Goal: Information Seeking & Learning: Learn about a topic

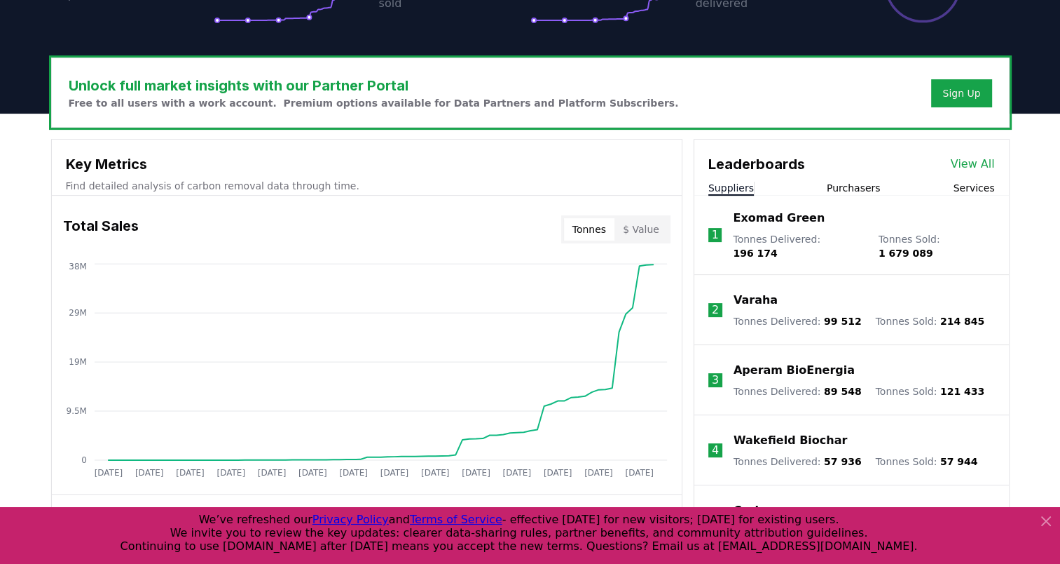
scroll to position [393, 0]
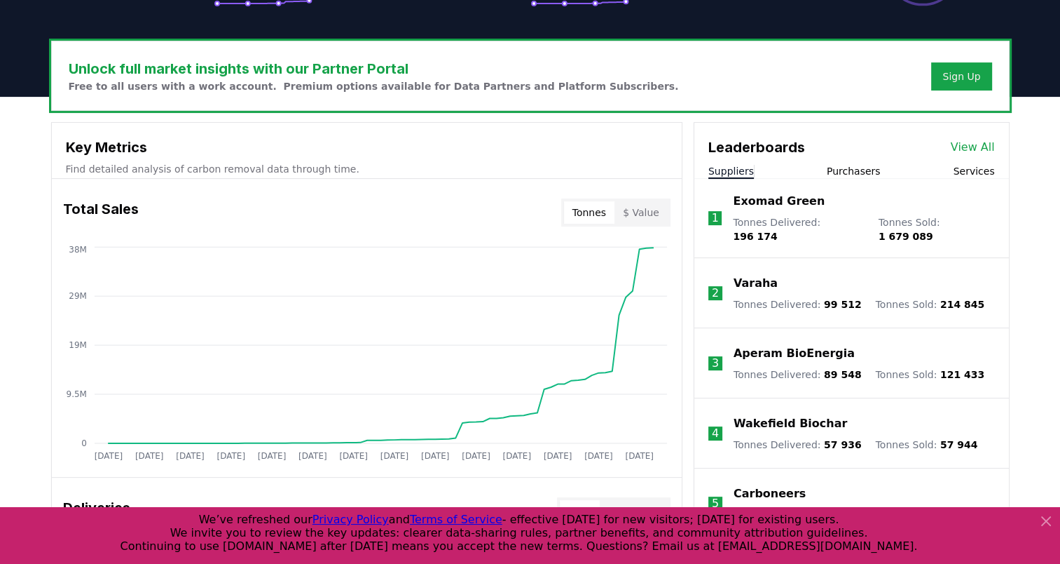
click at [859, 170] on button "Purchasers" at bounding box center [854, 171] width 54 height 14
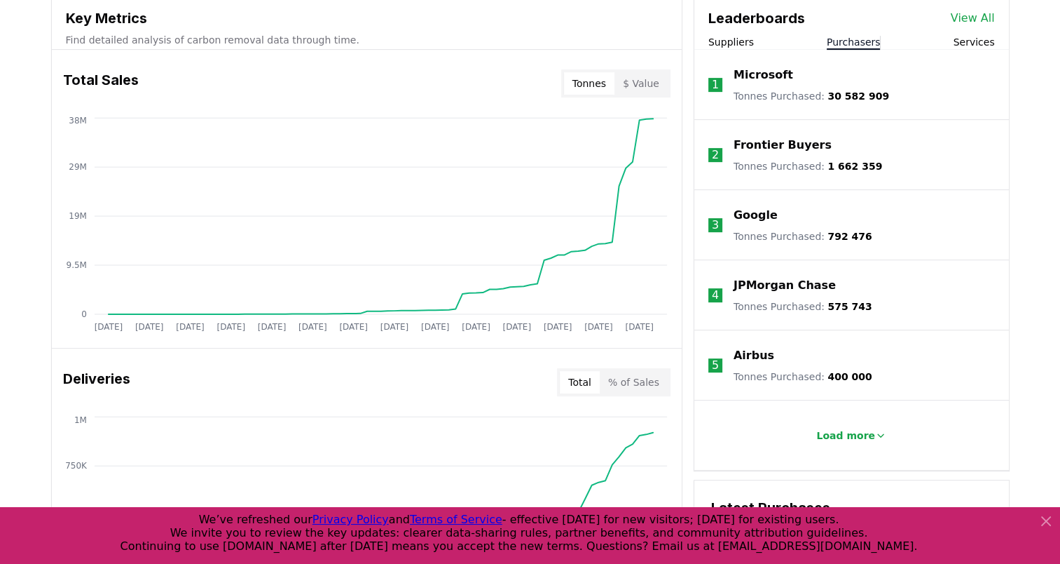
scroll to position [526, 0]
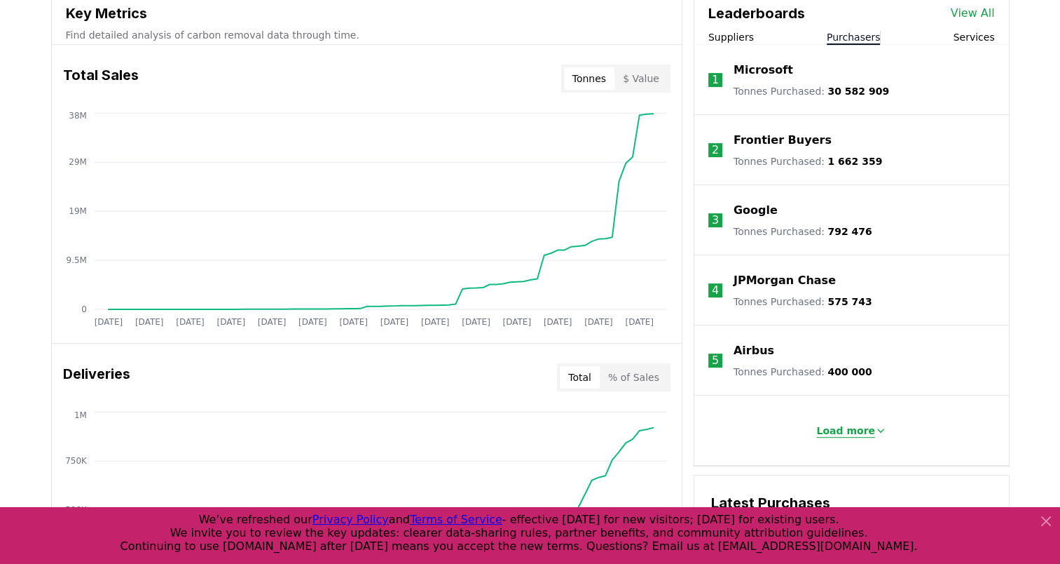
click at [861, 435] on p "Load more" at bounding box center [846, 430] width 59 height 14
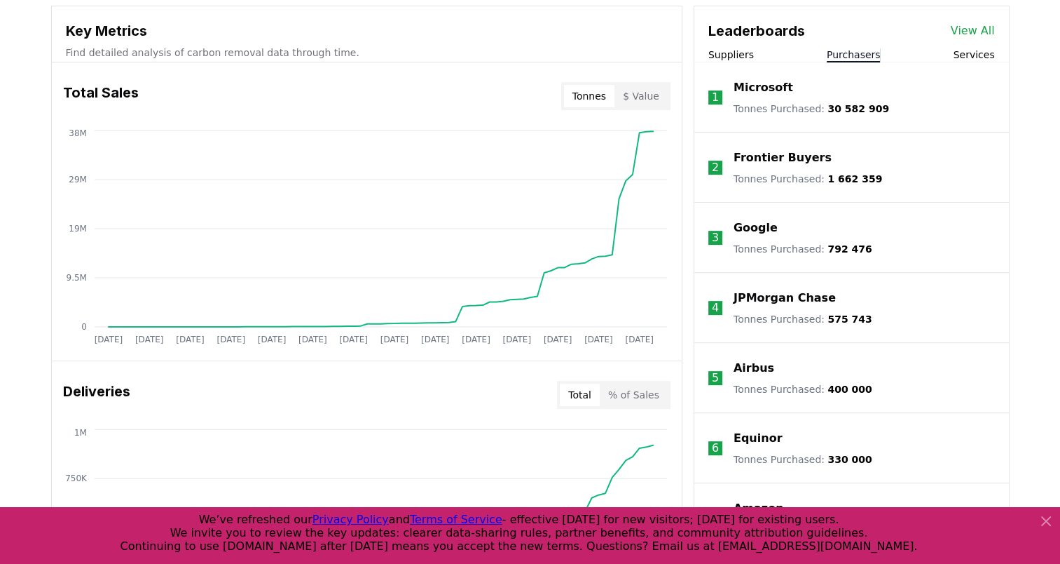
scroll to position [510, 0]
click at [962, 31] on link "View All" at bounding box center [973, 30] width 44 height 17
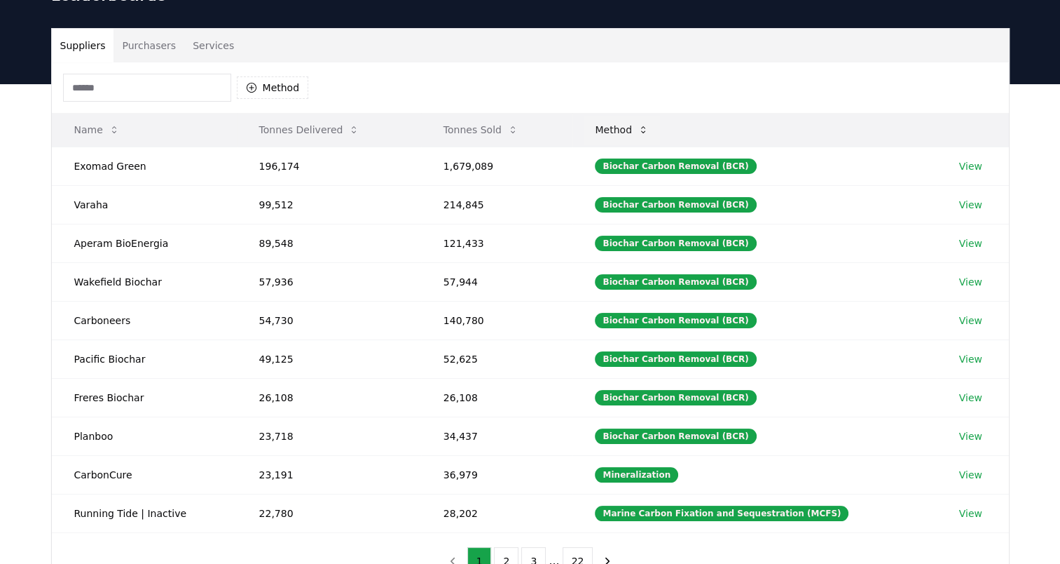
scroll to position [31, 0]
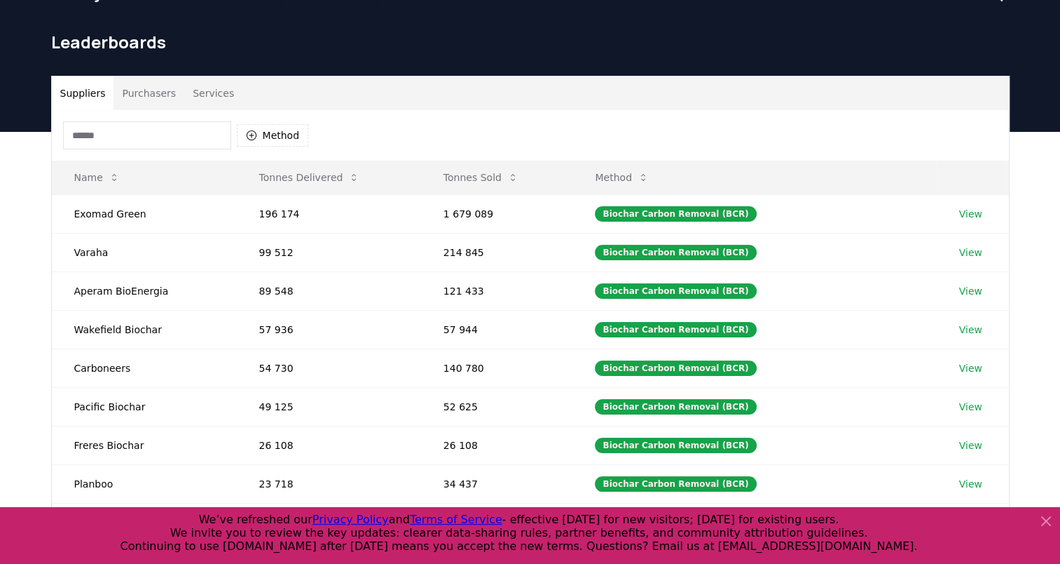
click at [146, 94] on button "Purchasers" at bounding box center [149, 93] width 71 height 34
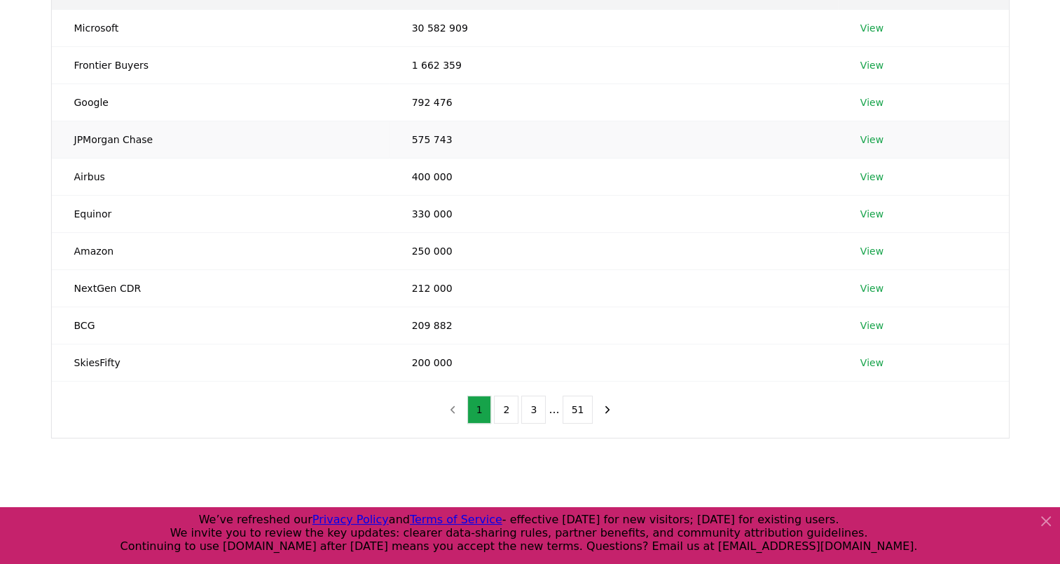
scroll to position [216, 0]
click at [500, 398] on button "2" at bounding box center [506, 409] width 25 height 28
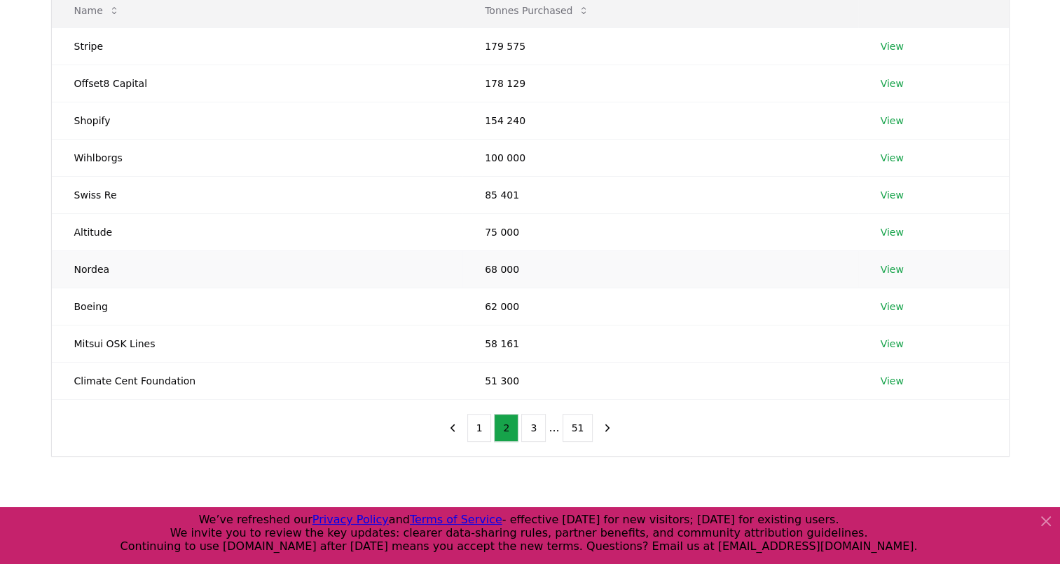
scroll to position [196, 0]
click at [527, 425] on button "3" at bounding box center [533, 429] width 25 height 28
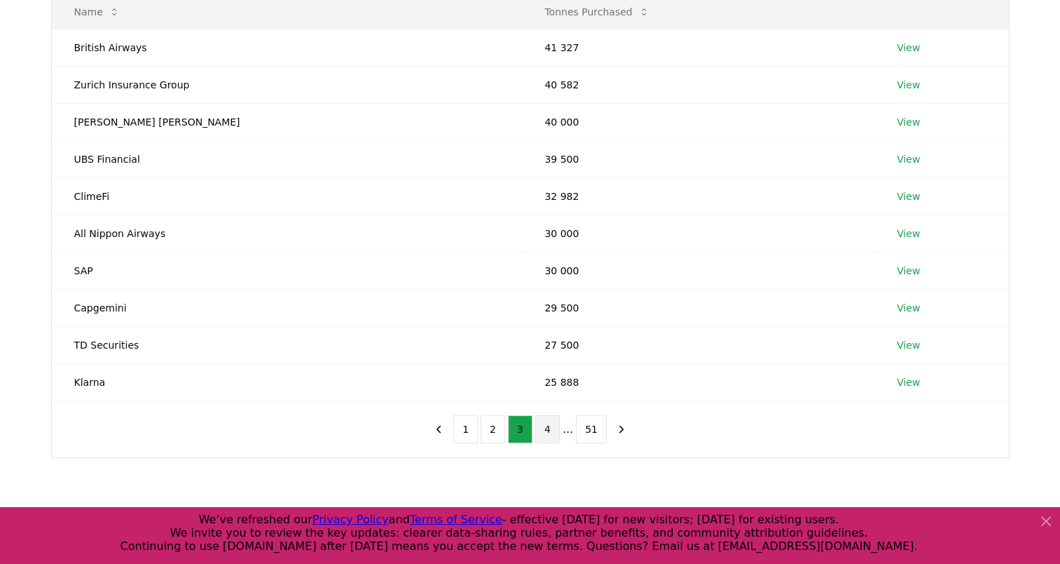
click at [546, 426] on button "4" at bounding box center [548, 429] width 25 height 28
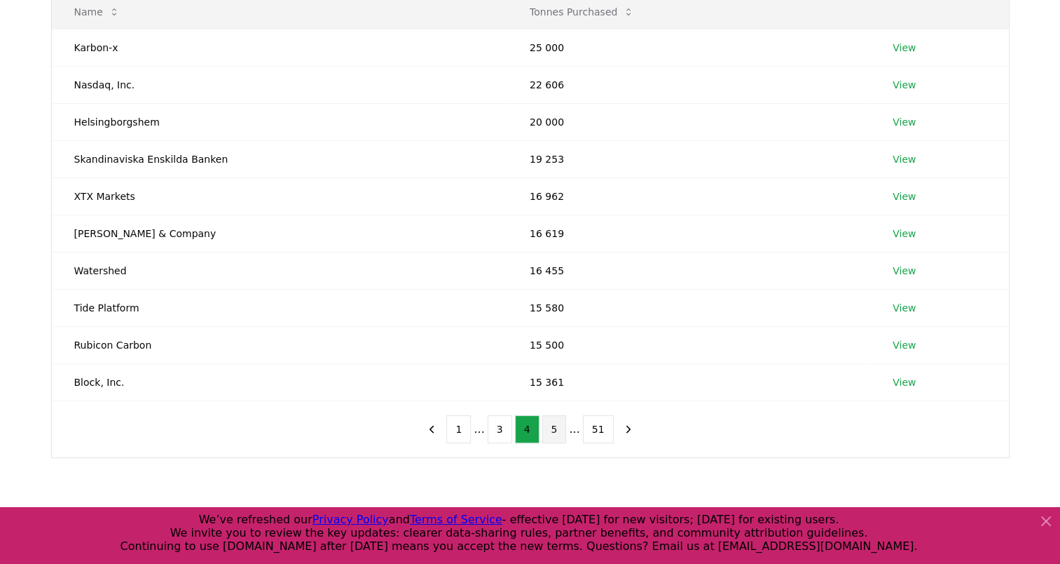
click at [560, 429] on button "5" at bounding box center [555, 429] width 25 height 28
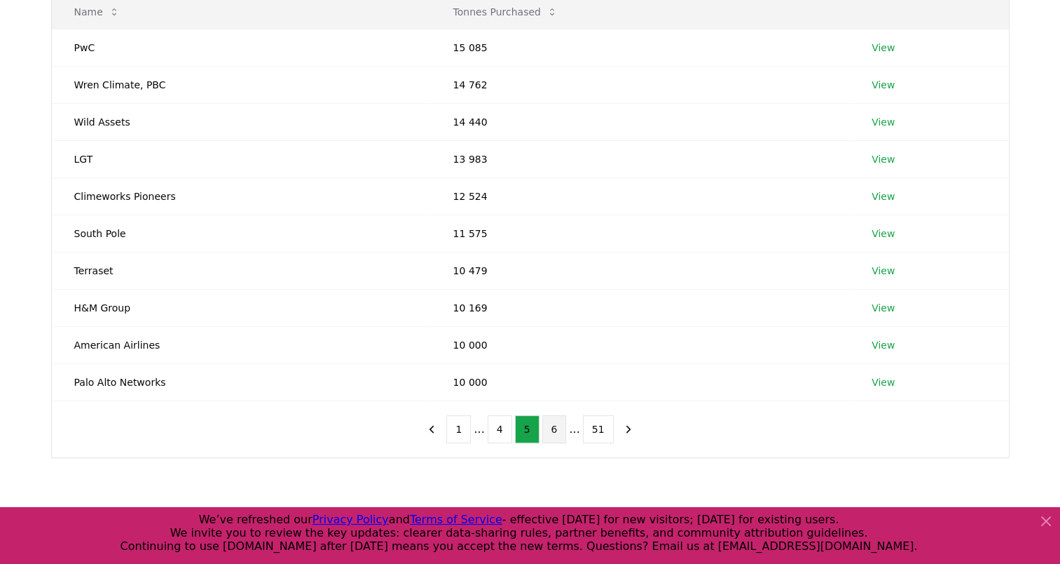
click at [558, 429] on button "6" at bounding box center [555, 429] width 25 height 28
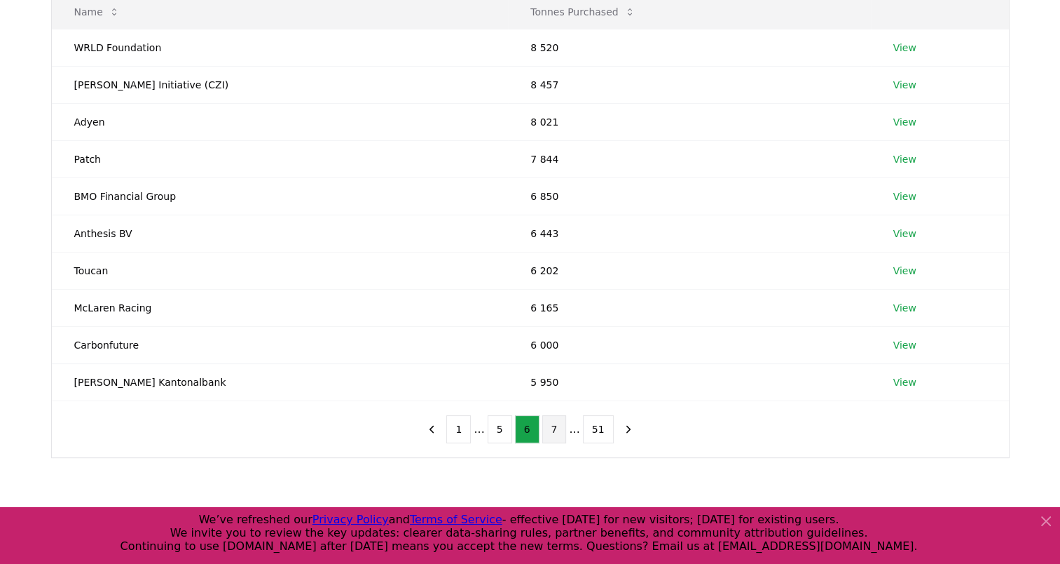
click at [558, 420] on button "7" at bounding box center [555, 429] width 25 height 28
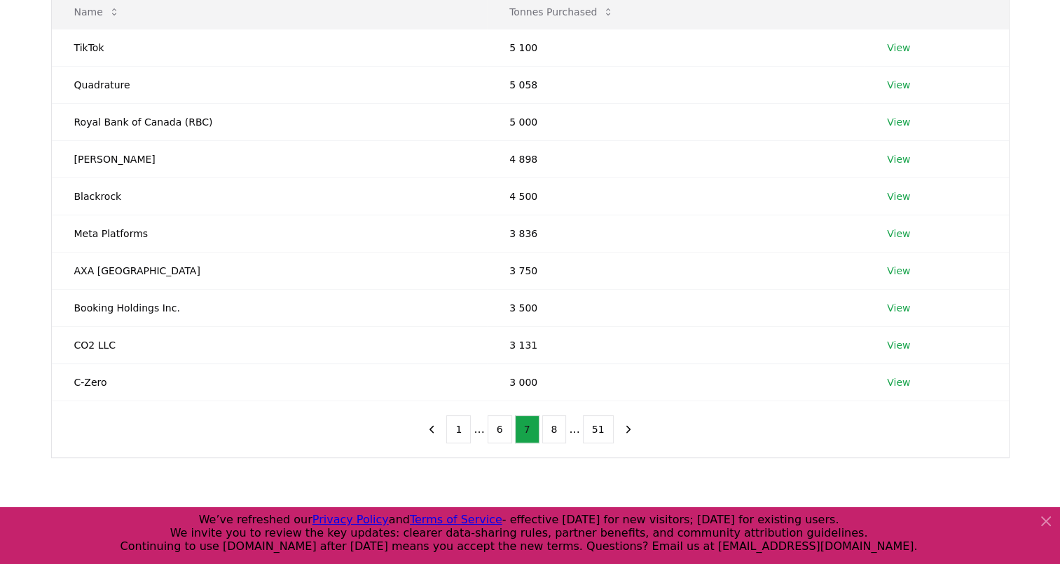
click at [558, 420] on button "8" at bounding box center [555, 429] width 25 height 28
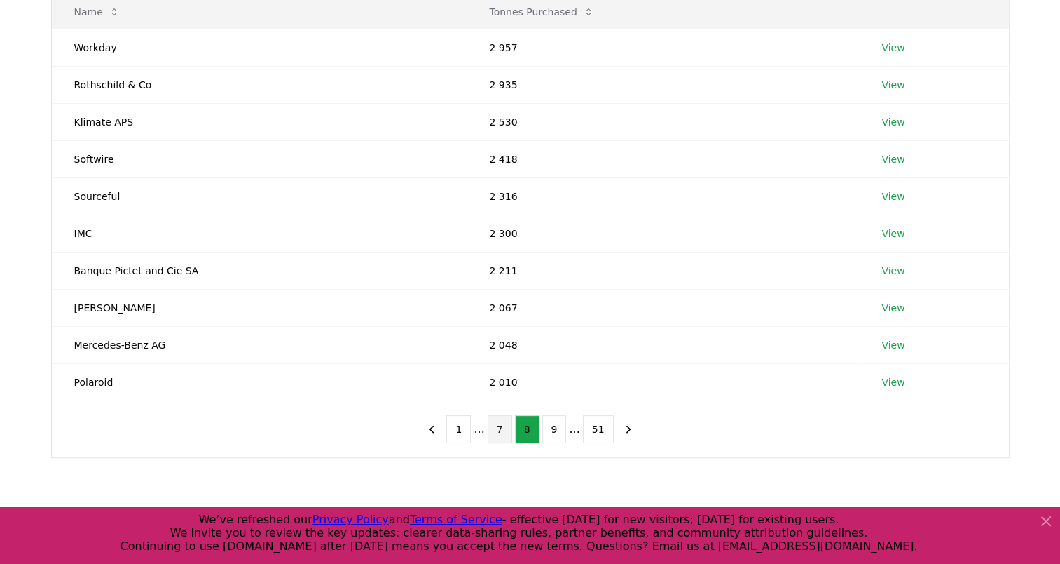
click at [558, 420] on button "9" at bounding box center [555, 429] width 25 height 28
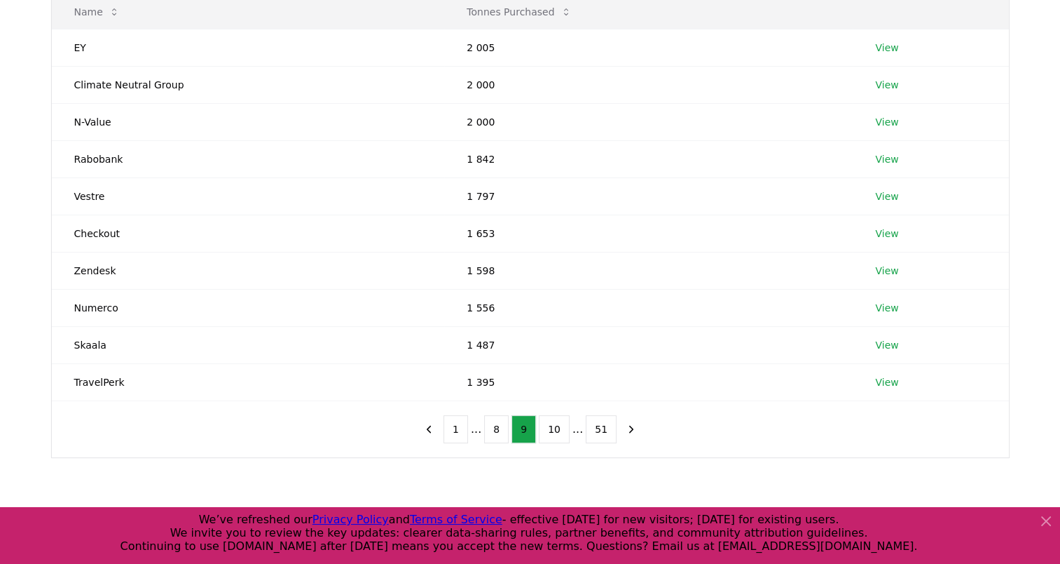
click at [558, 420] on button "10" at bounding box center [554, 429] width 31 height 28
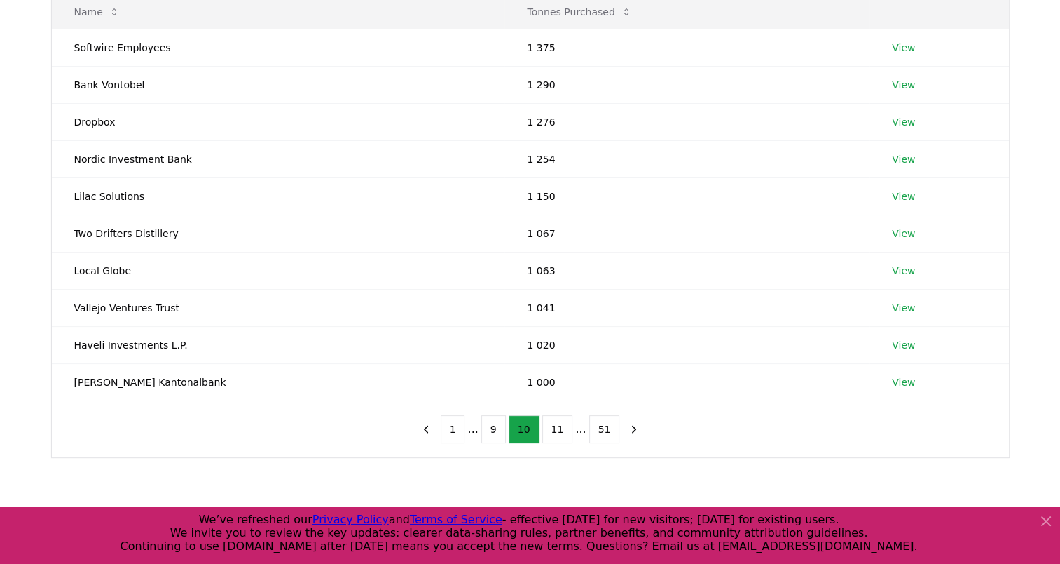
click at [558, 420] on button "11" at bounding box center [558, 429] width 31 height 28
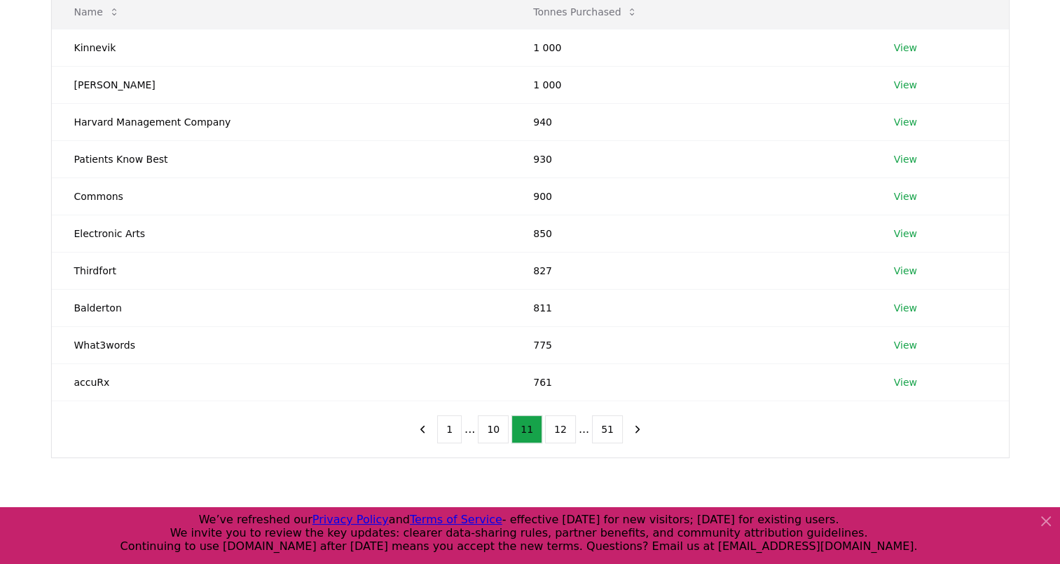
click at [558, 420] on button "12" at bounding box center [560, 429] width 31 height 28
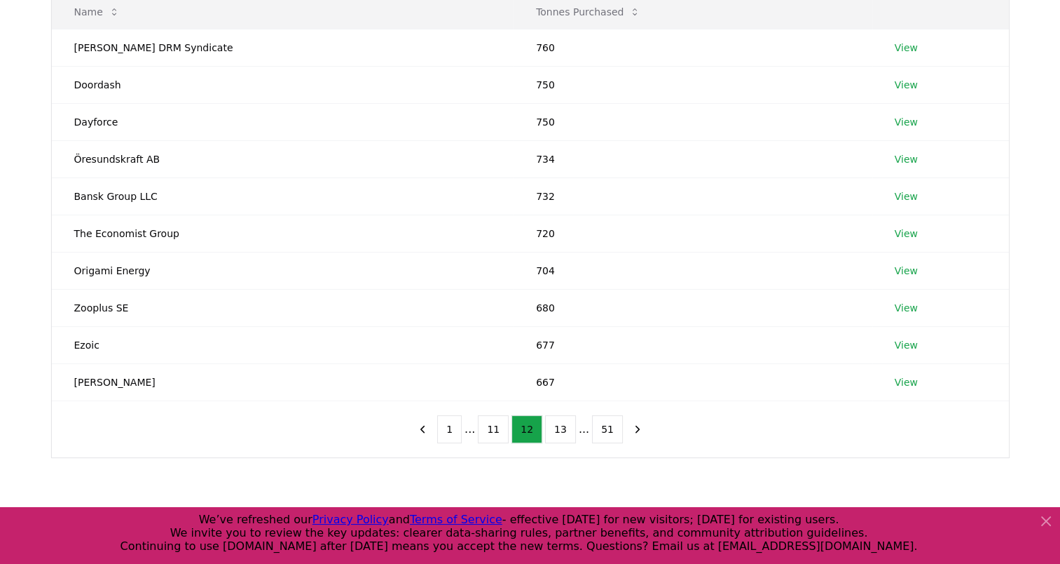
click at [558, 420] on button "13" at bounding box center [560, 429] width 31 height 28
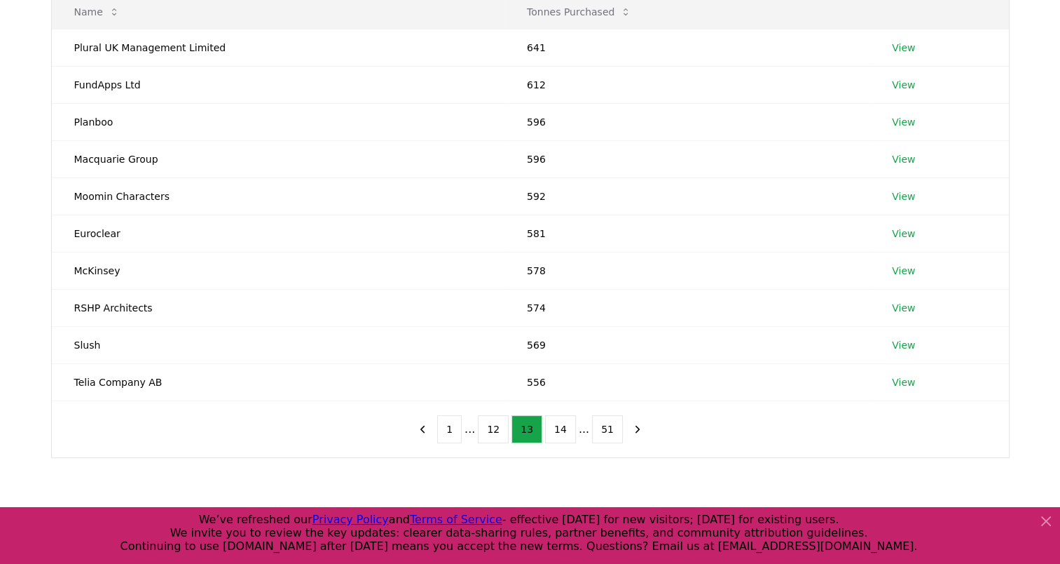
click at [558, 420] on button "14" at bounding box center [560, 429] width 31 height 28
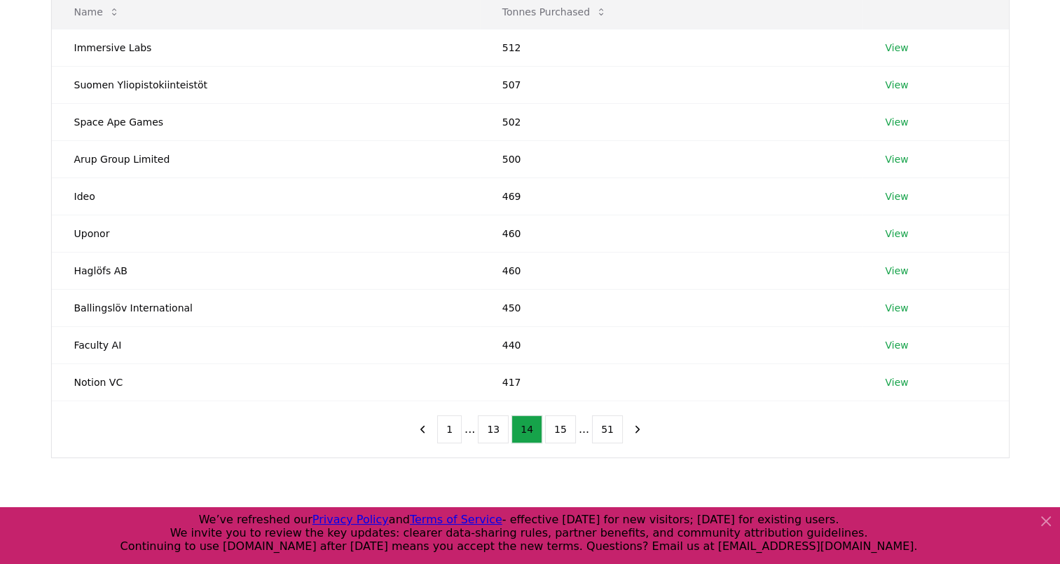
click at [558, 420] on button "15" at bounding box center [560, 429] width 31 height 28
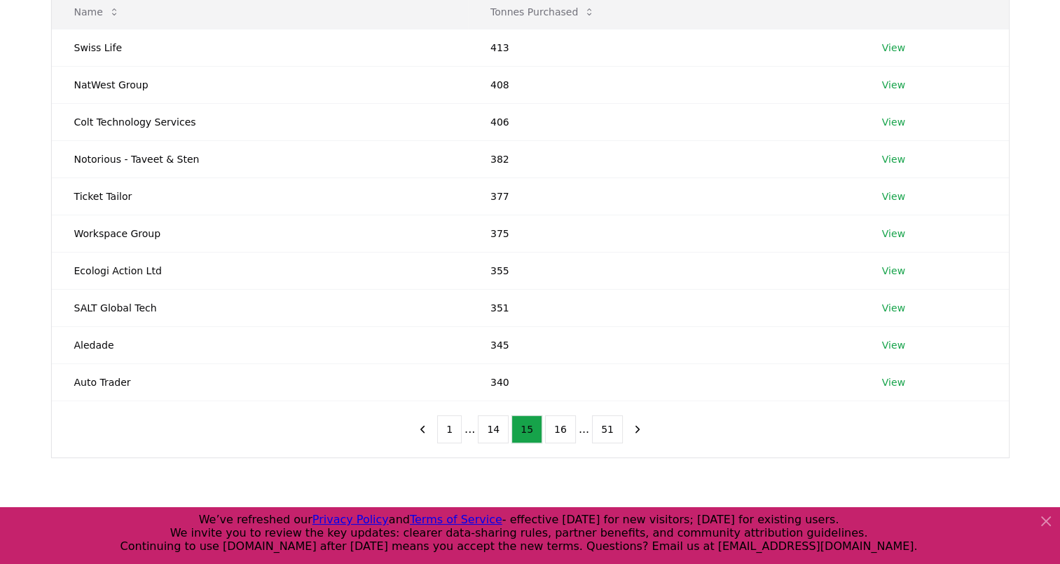
click at [558, 420] on button "16" at bounding box center [560, 429] width 31 height 28
click at [558, 420] on button "17" at bounding box center [560, 429] width 31 height 28
click at [558, 420] on button "18" at bounding box center [560, 429] width 31 height 28
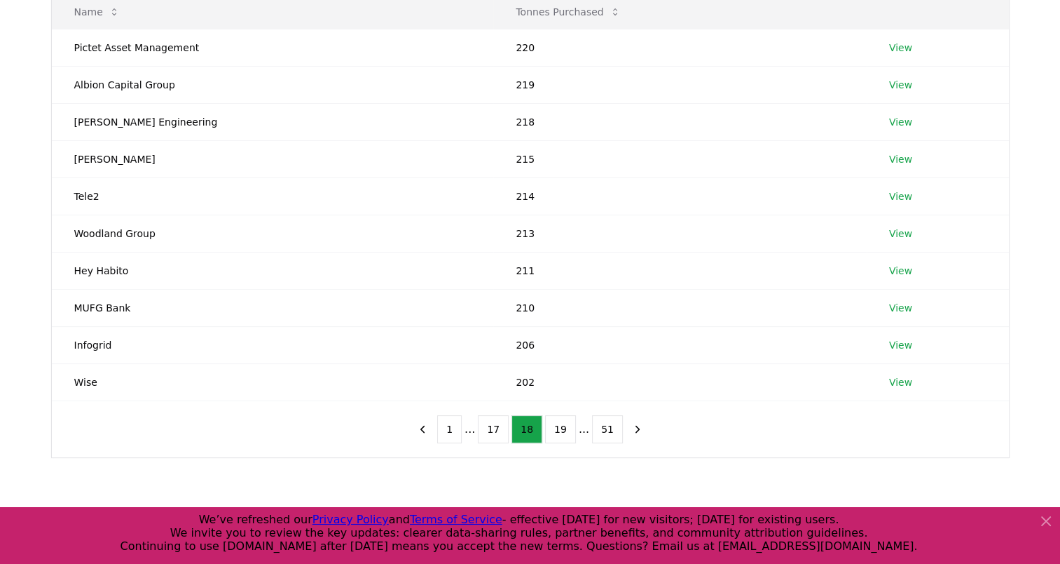
click at [558, 420] on button "19" at bounding box center [560, 429] width 31 height 28
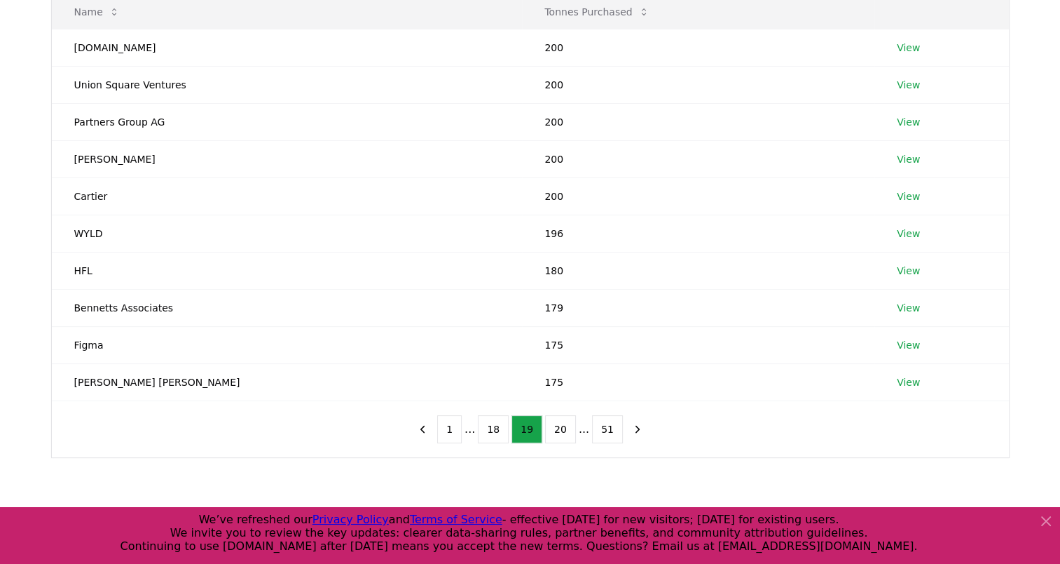
click at [558, 420] on button "20" at bounding box center [560, 429] width 31 height 28
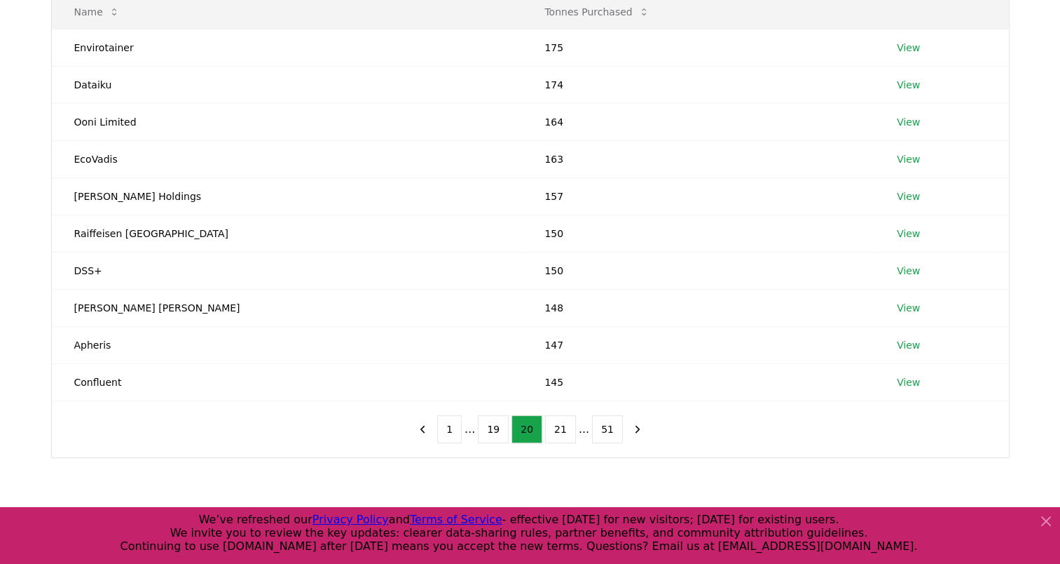
click at [558, 420] on button "21" at bounding box center [560, 429] width 31 height 28
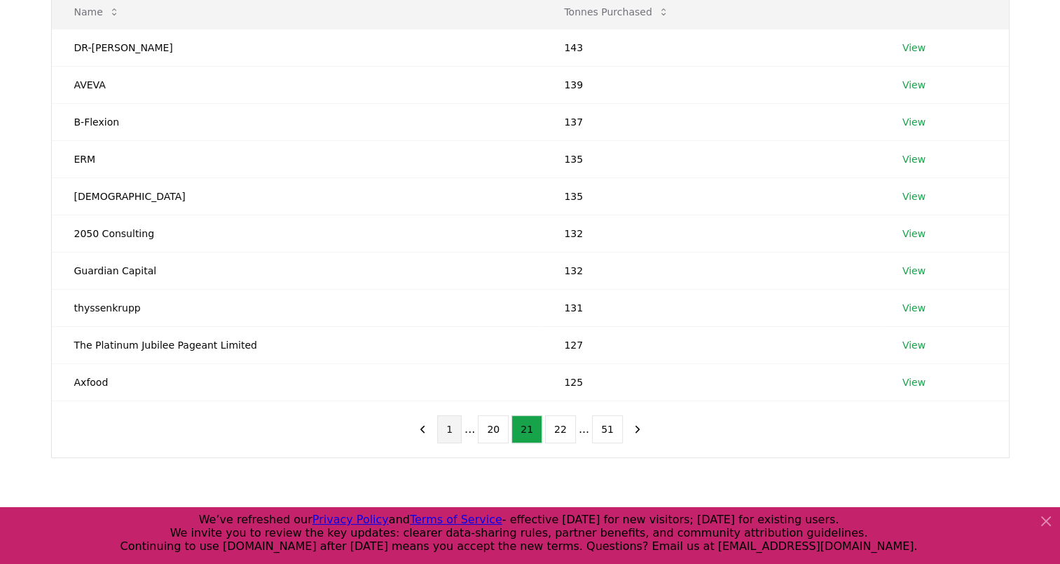
click at [460, 424] on button "1" at bounding box center [449, 429] width 25 height 28
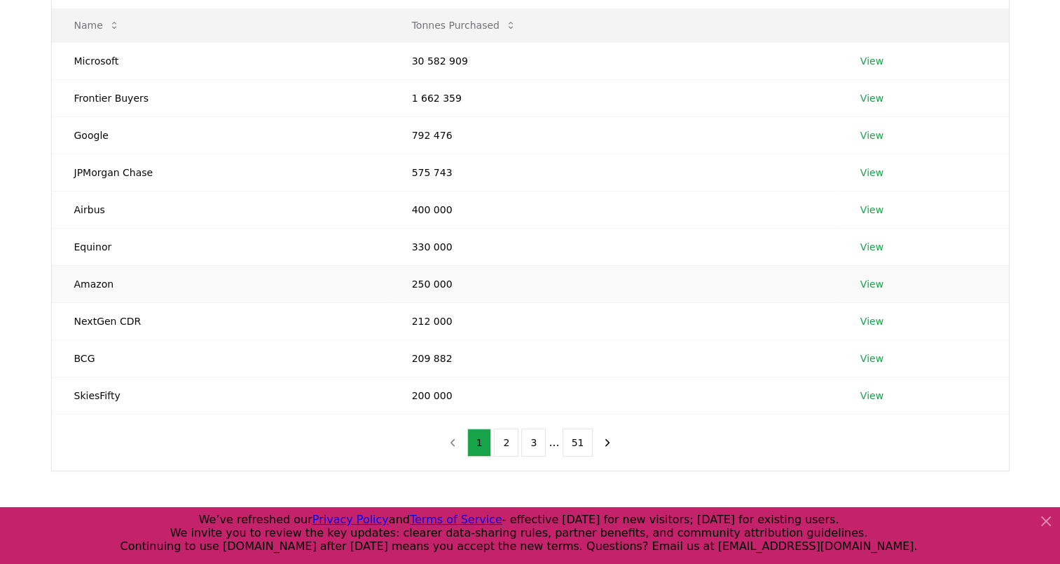
scroll to position [184, 0]
click at [510, 438] on button "2" at bounding box center [506, 442] width 25 height 28
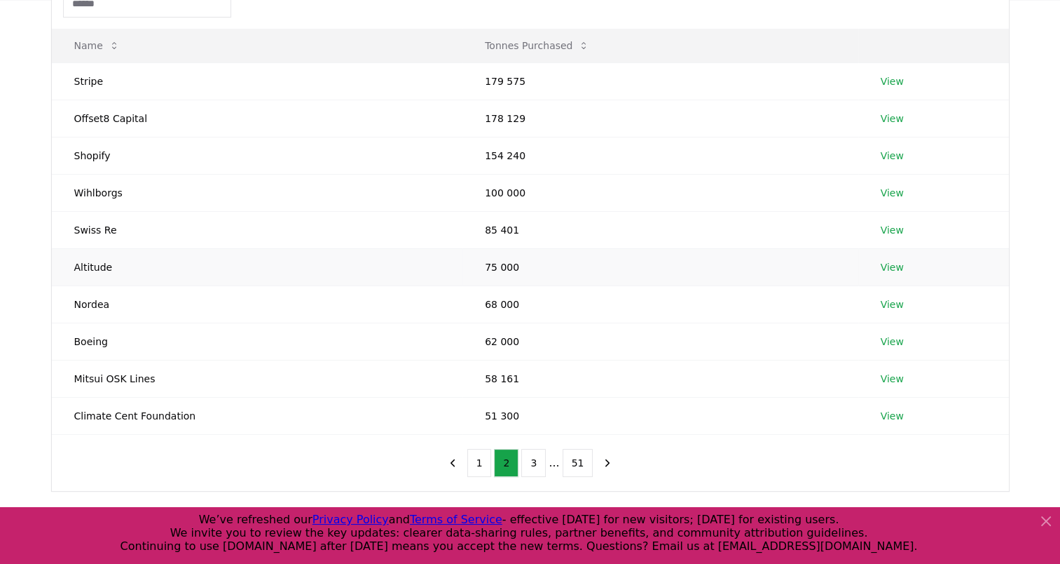
scroll to position [163, 0]
click at [539, 457] on button "3" at bounding box center [533, 462] width 25 height 28
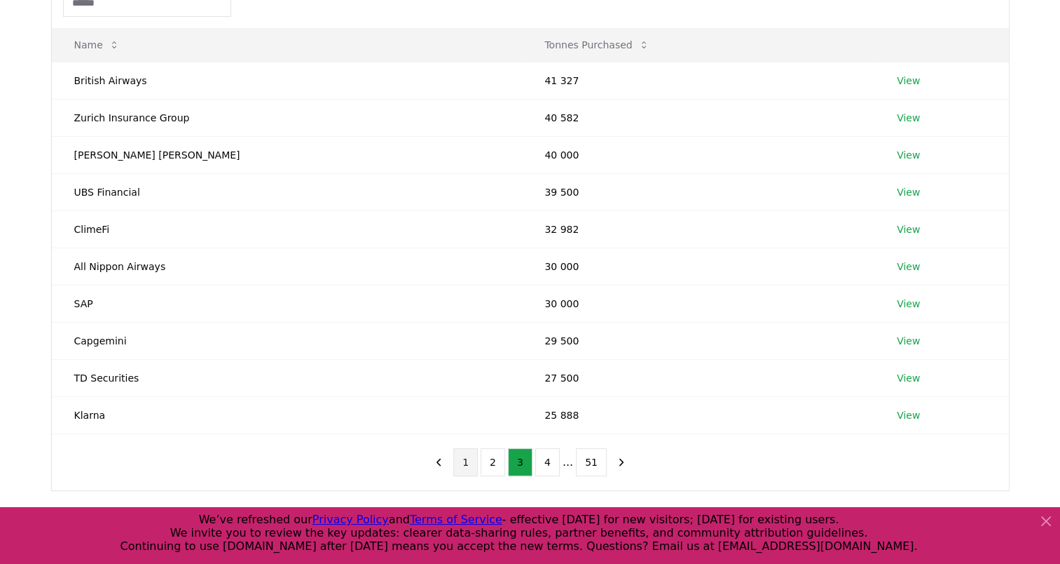
click at [466, 455] on button "1" at bounding box center [465, 462] width 25 height 28
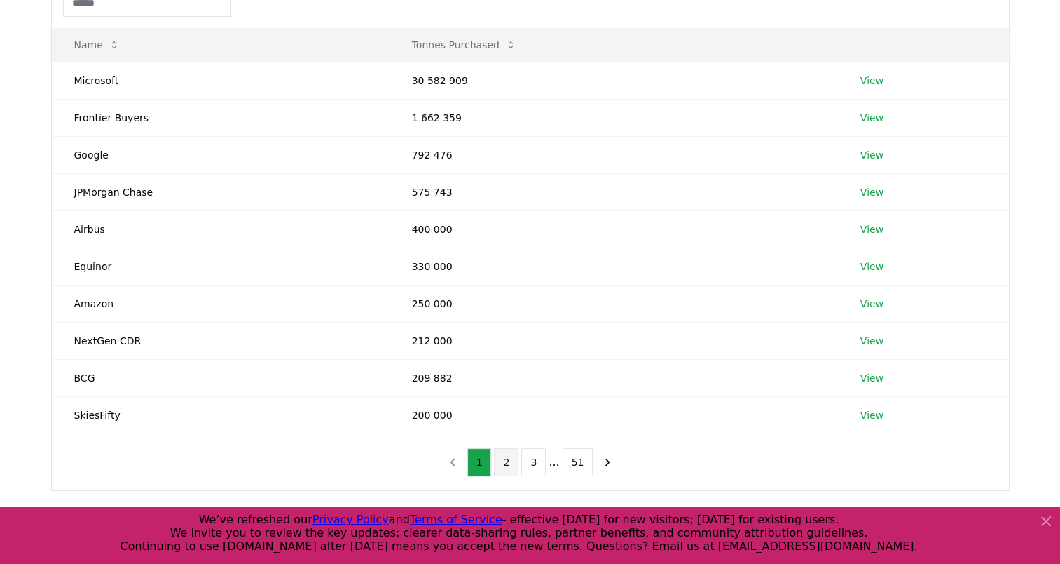
click at [514, 454] on button "2" at bounding box center [506, 462] width 25 height 28
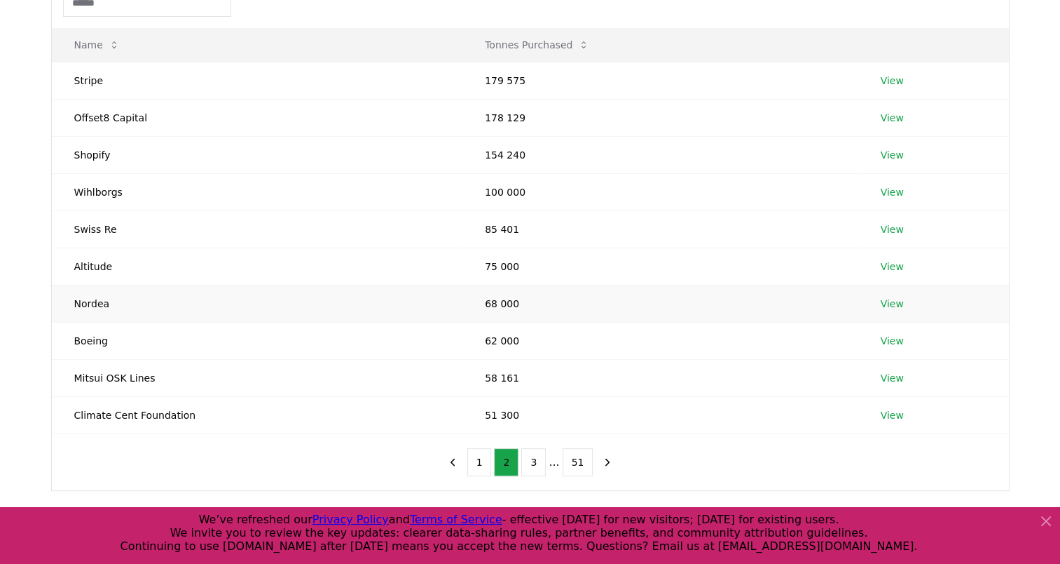
click at [94, 301] on td "Nordea" at bounding box center [257, 303] width 411 height 37
click at [899, 303] on td "View" at bounding box center [934, 303] width 151 height 37
click at [888, 303] on link "View" at bounding box center [892, 303] width 23 height 14
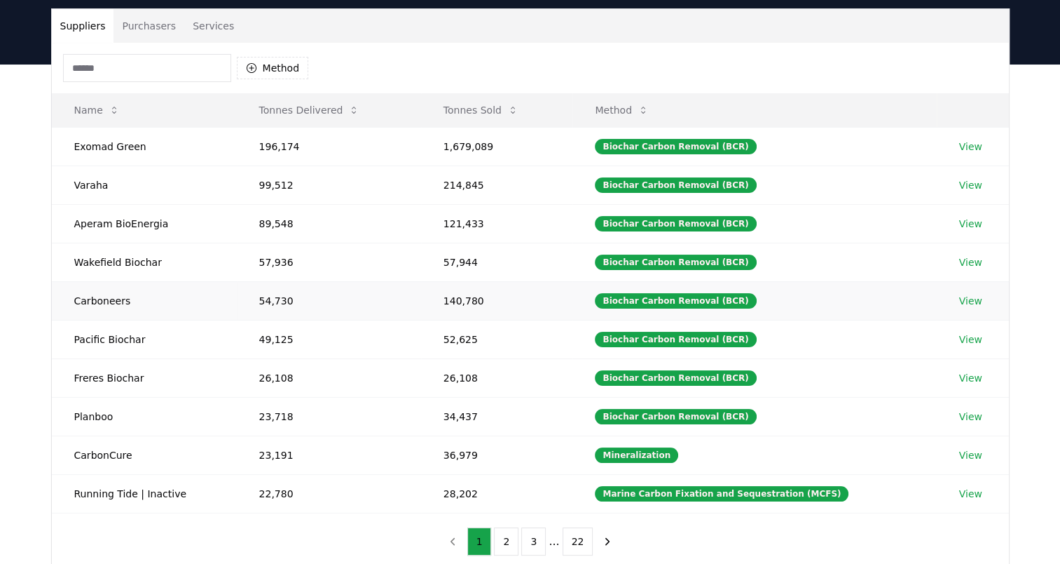
scroll to position [23, 0]
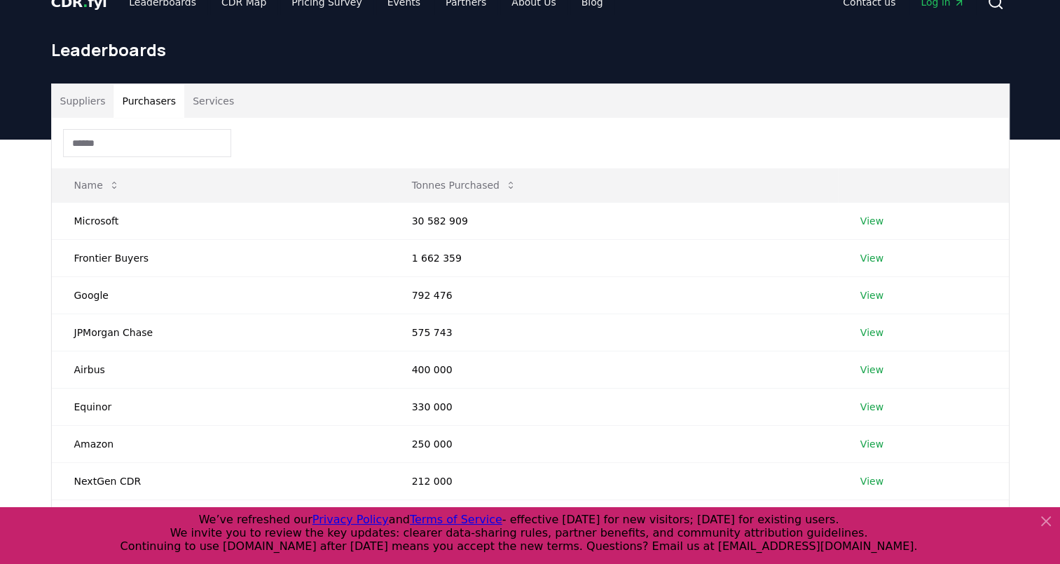
click at [143, 95] on button "Purchasers" at bounding box center [149, 101] width 71 height 34
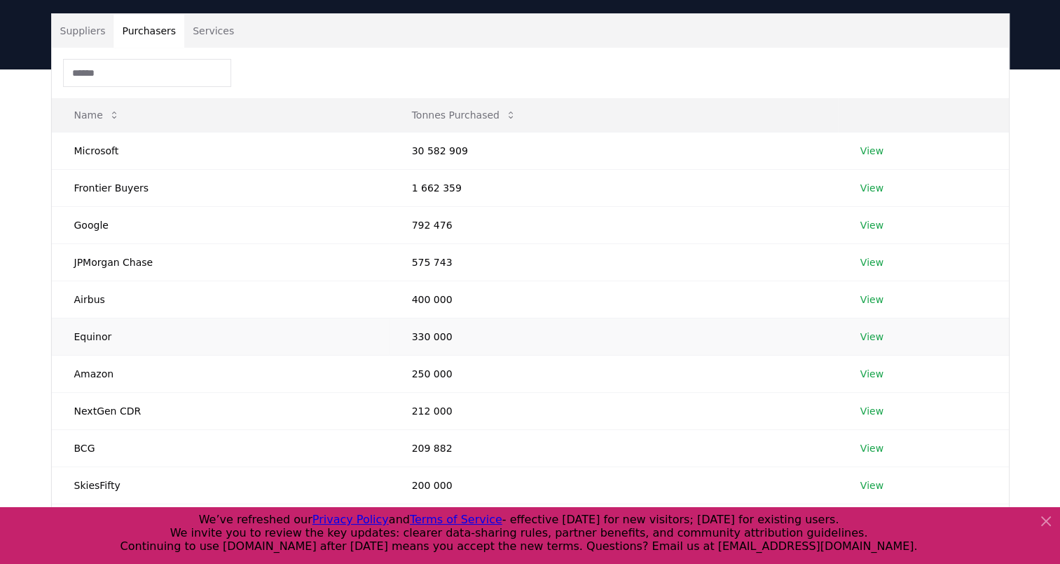
scroll to position [163, 0]
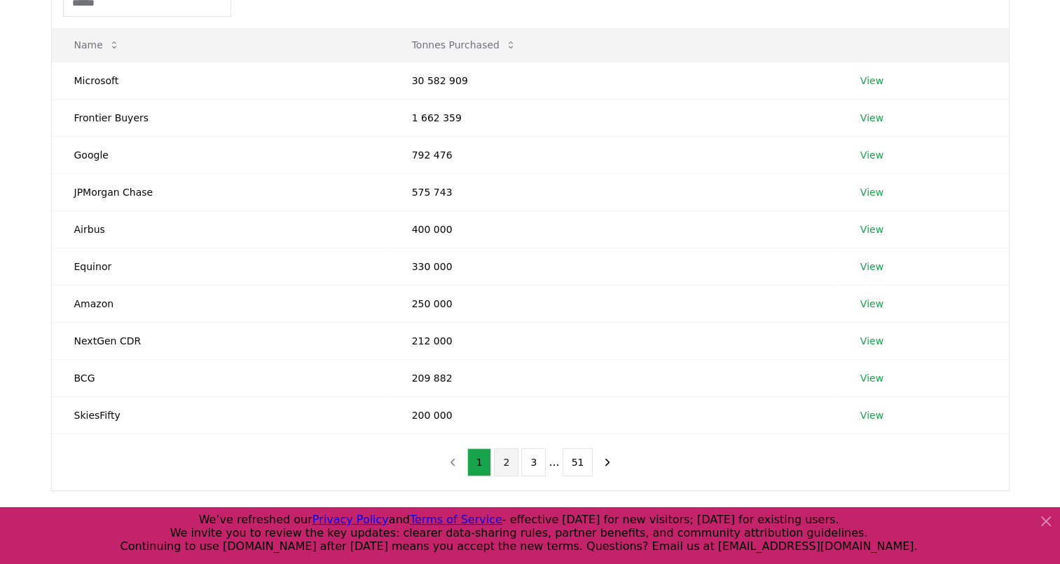
click at [512, 463] on button "2" at bounding box center [506, 462] width 25 height 28
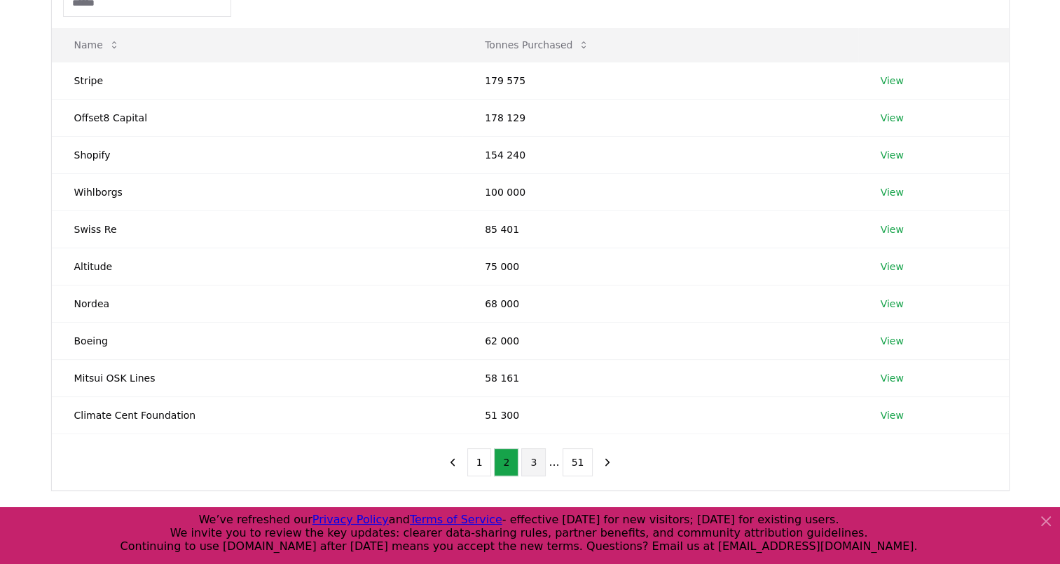
click at [535, 465] on button "3" at bounding box center [533, 462] width 25 height 28
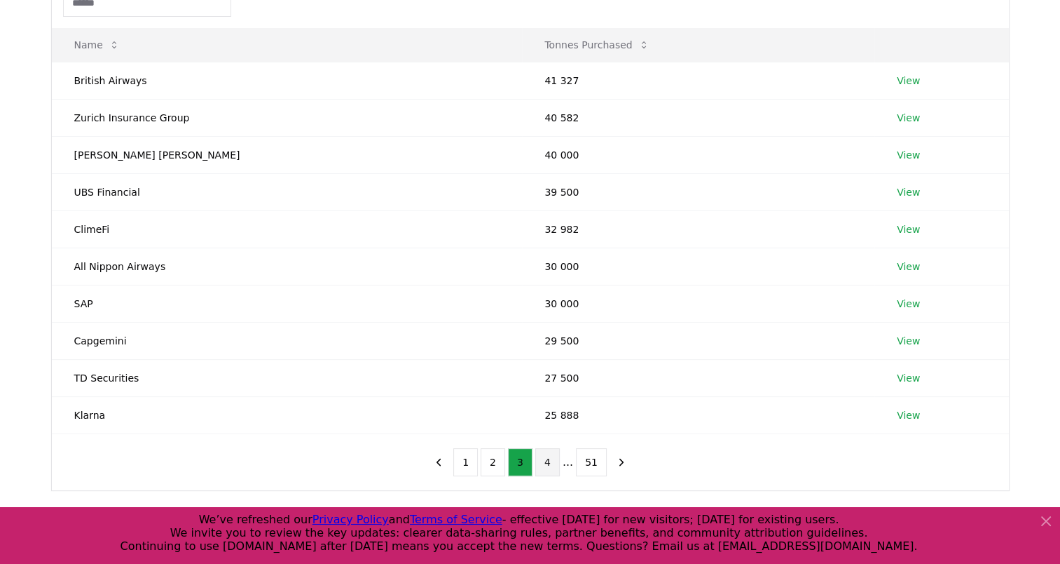
click at [550, 466] on button "4" at bounding box center [548, 462] width 25 height 28
